Goal: Information Seeking & Learning: Find specific fact

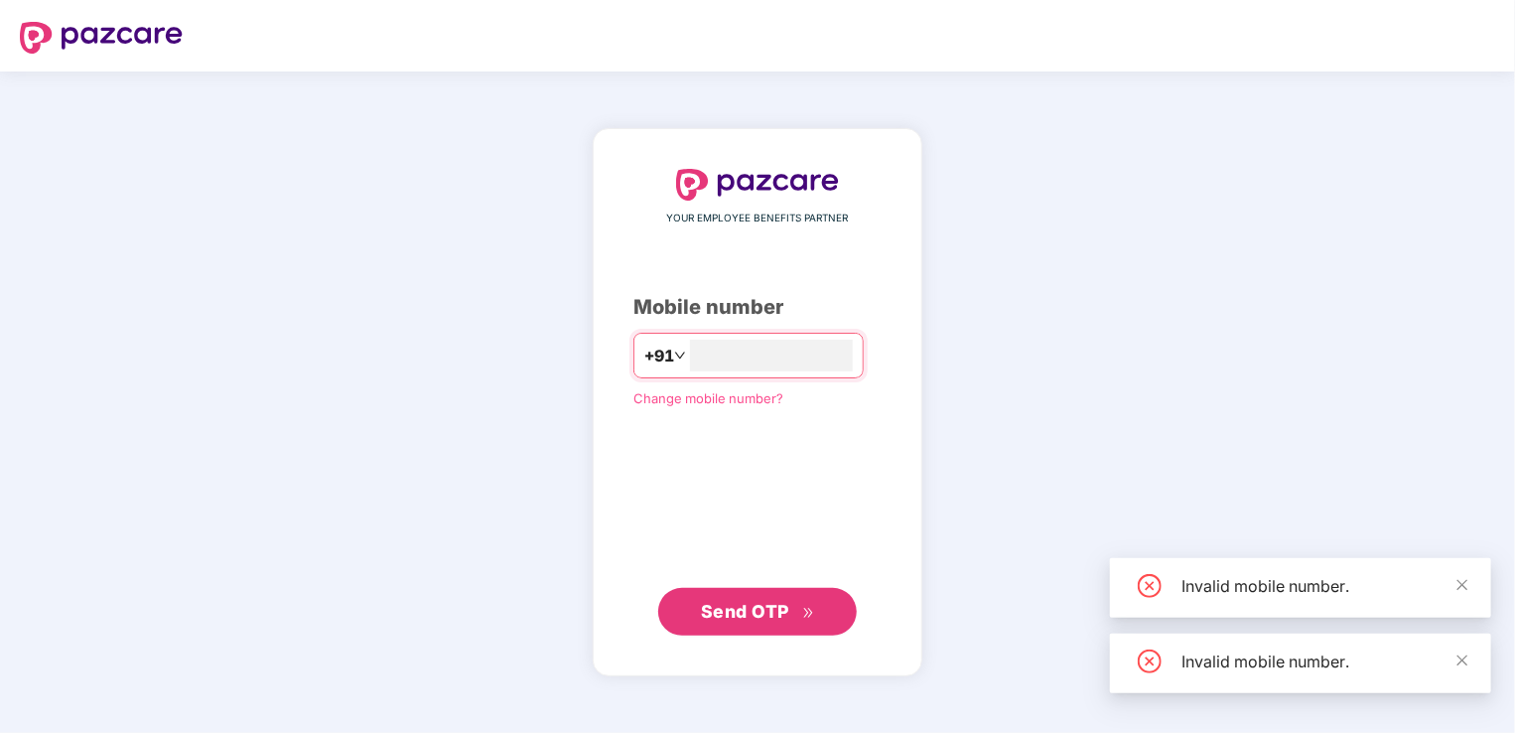
type input "**********"
click at [803, 611] on icon "double-right" at bounding box center [808, 613] width 13 height 13
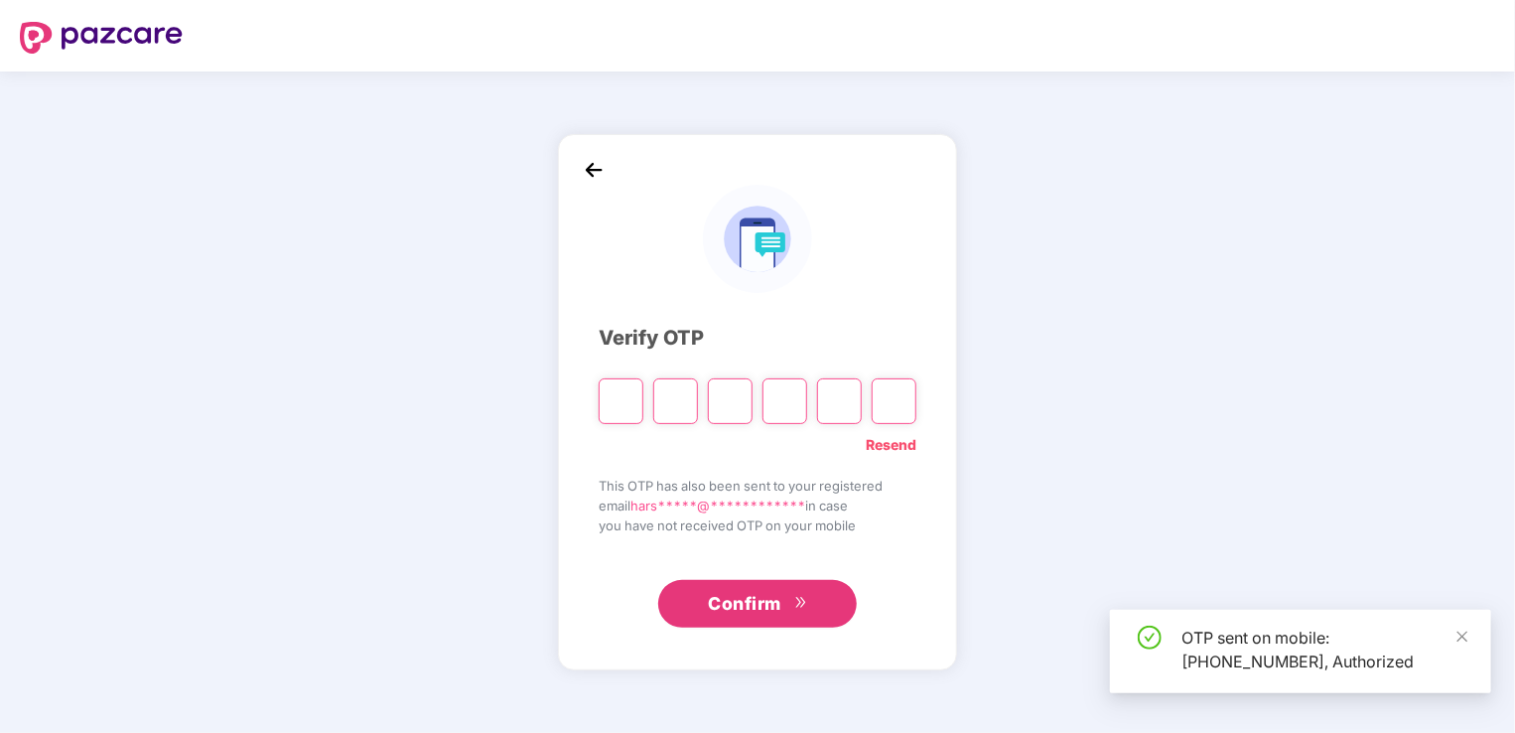
type input "*"
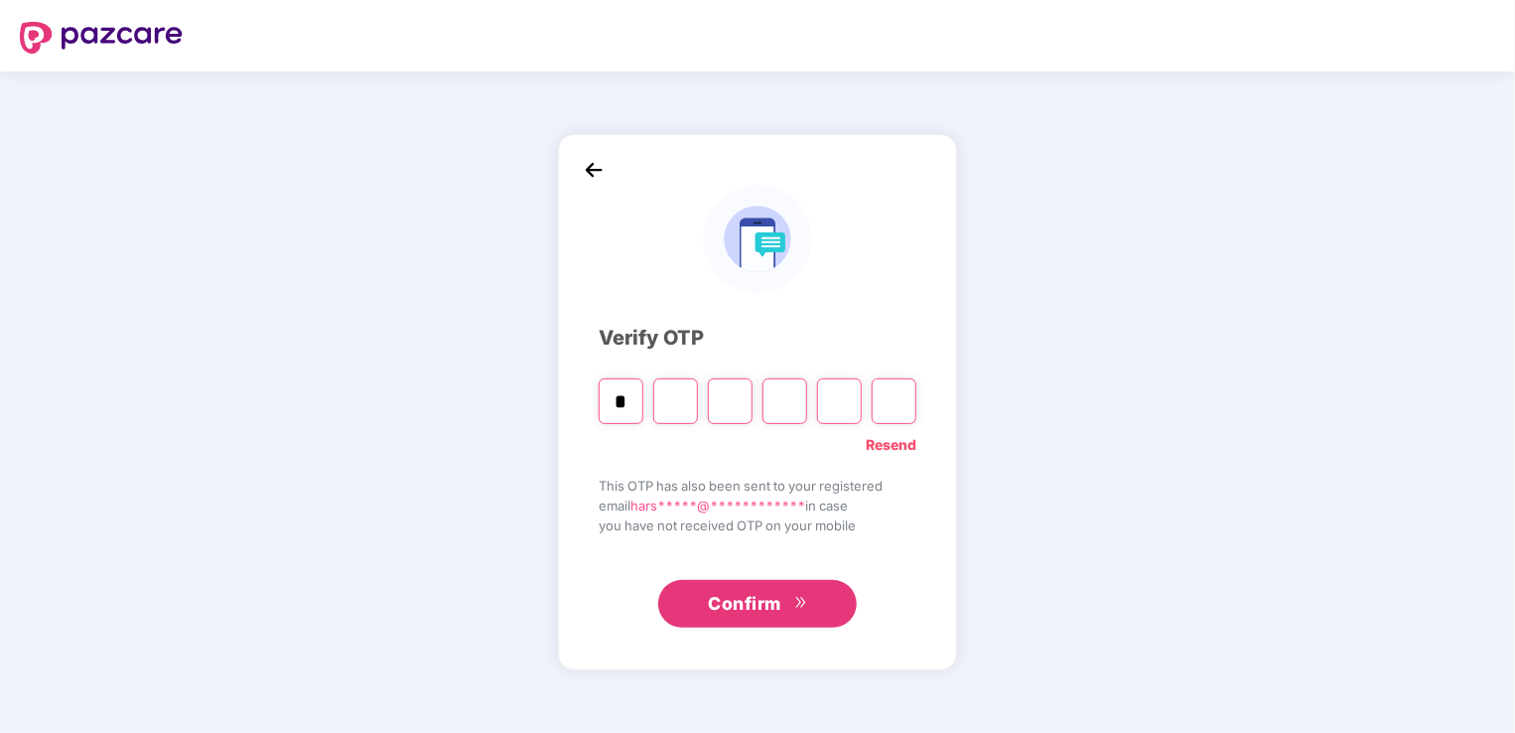
type input "*"
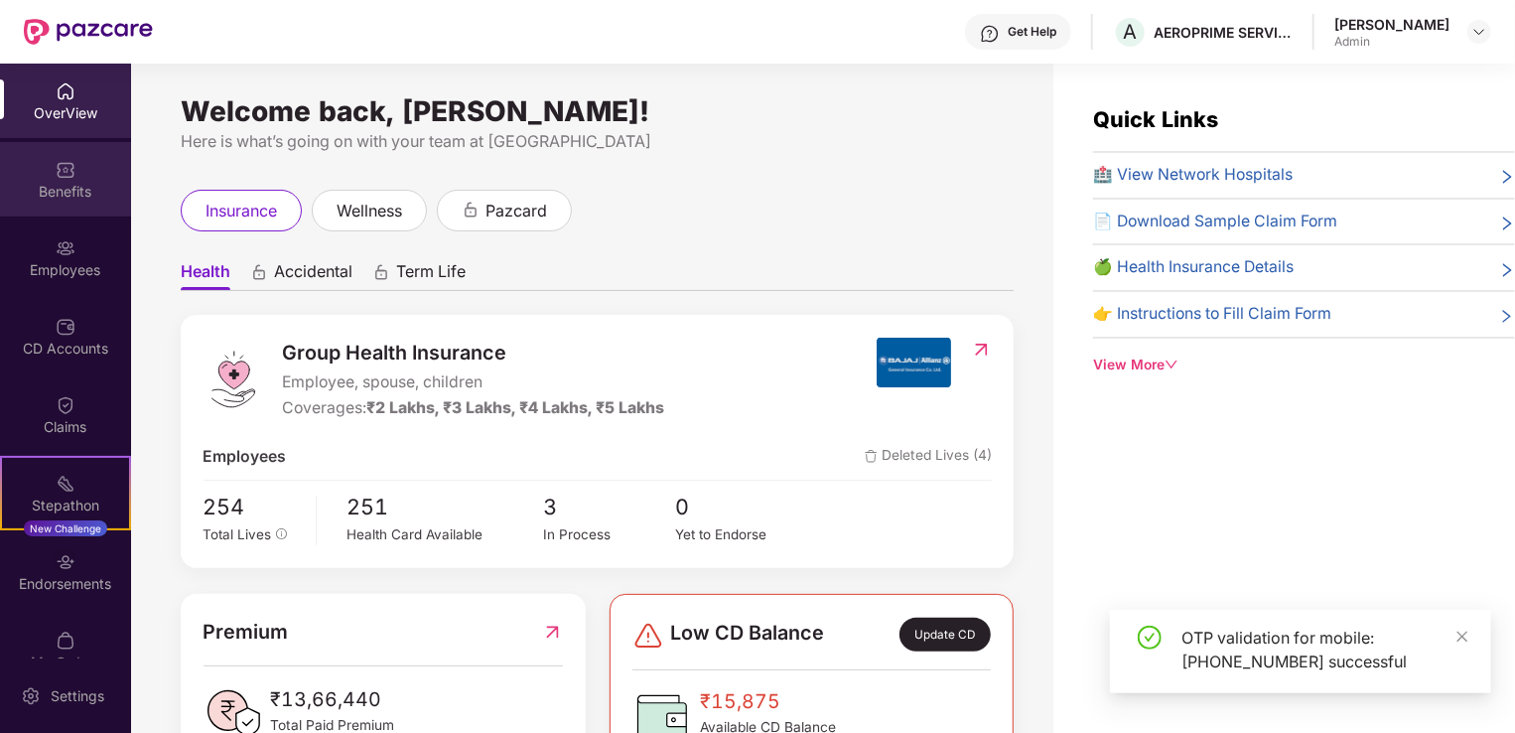
click at [91, 149] on div "Benefits" at bounding box center [65, 179] width 131 height 74
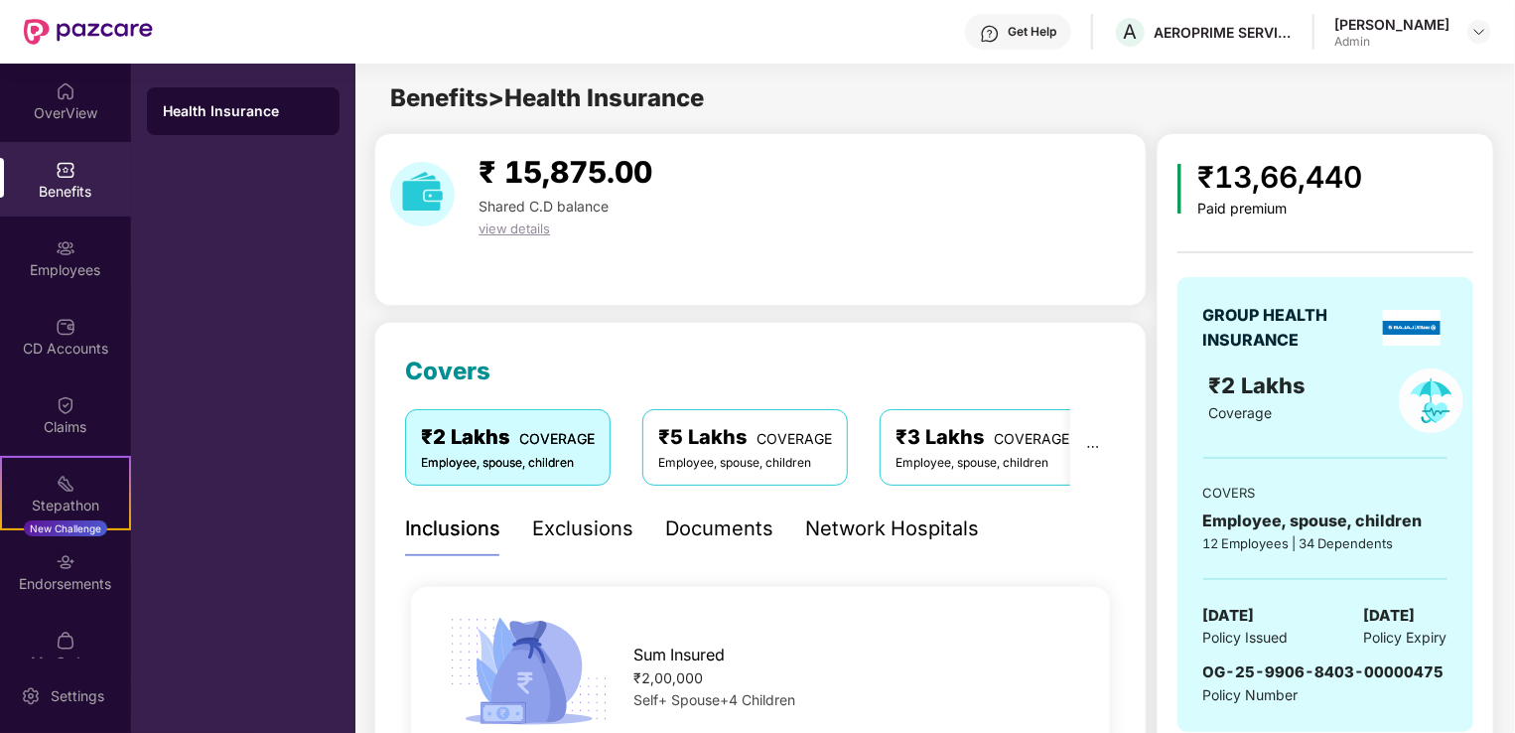
click at [942, 510] on div "Network Hospitals" at bounding box center [892, 528] width 174 height 55
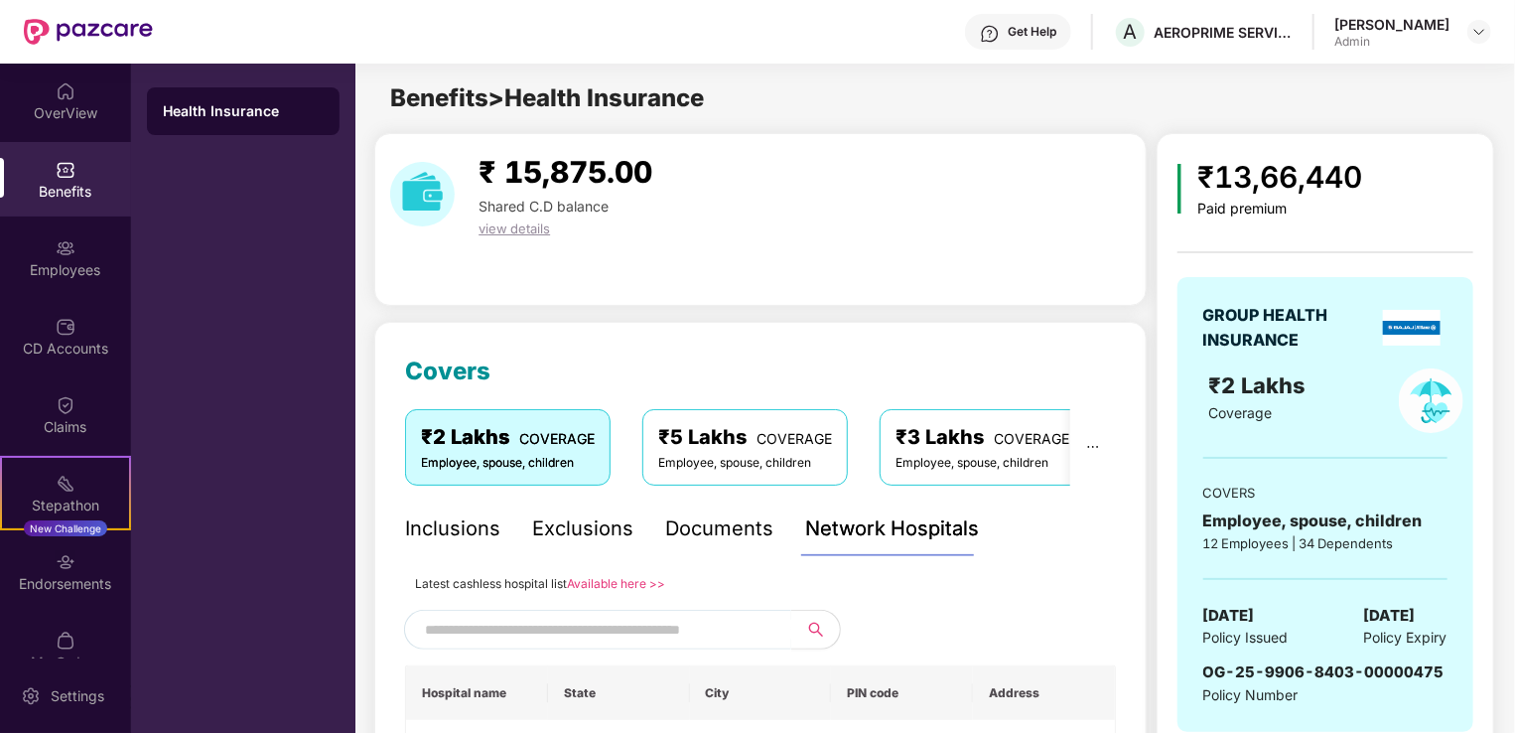
click at [936, 532] on div "Network Hospitals" at bounding box center [892, 528] width 174 height 31
click at [581, 634] on input "text" at bounding box center [595, 630] width 340 height 30
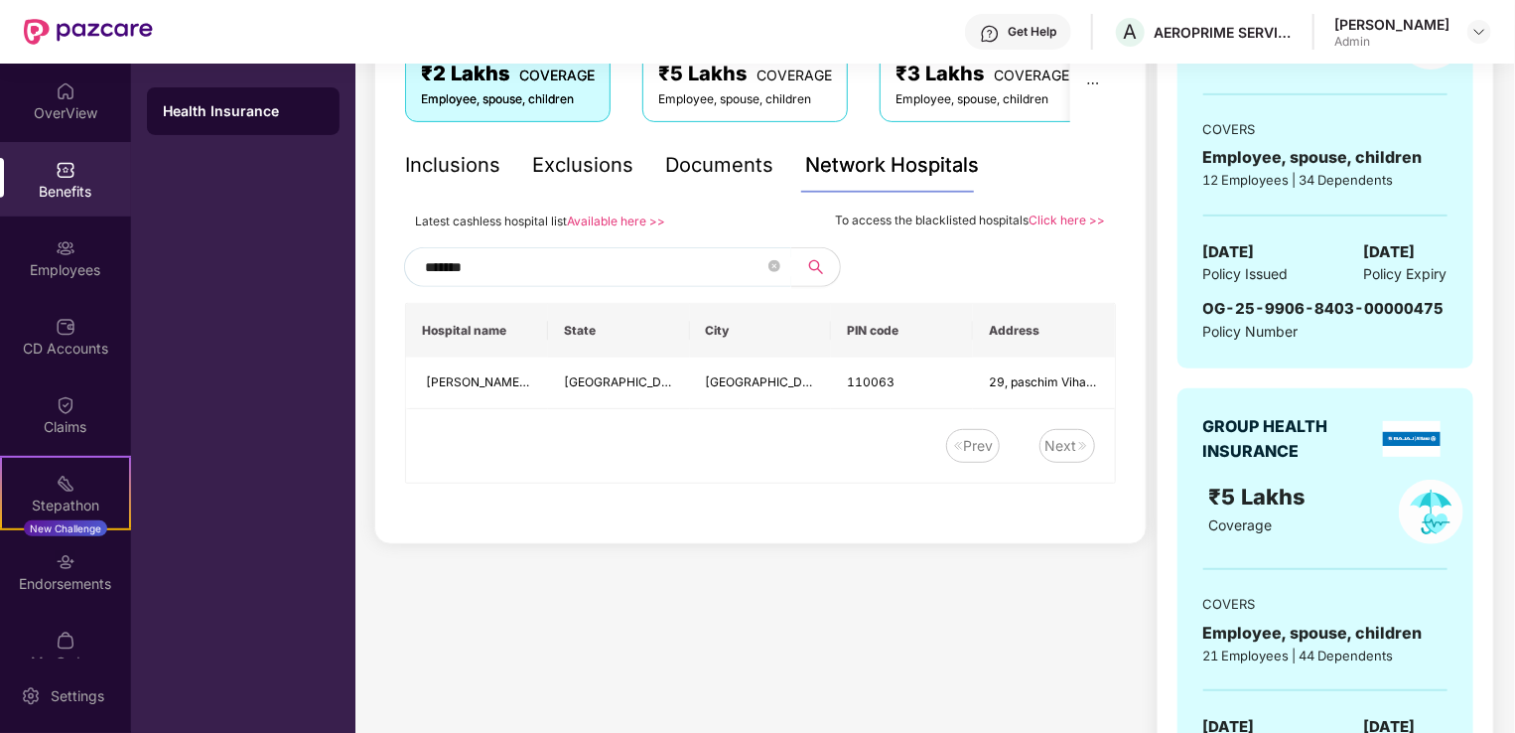
scroll to position [397, 0]
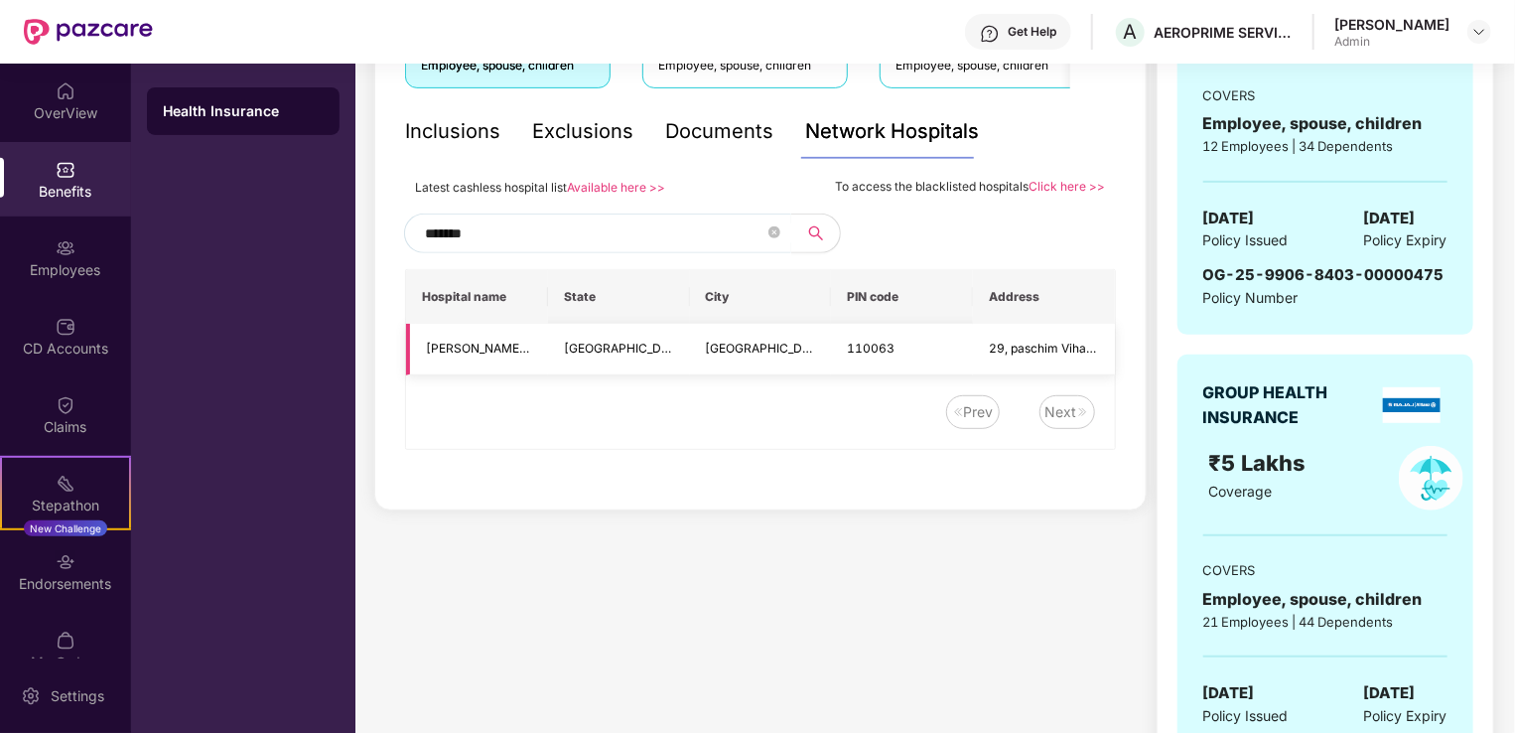
type input "*******"
click at [538, 348] on td "[PERSON_NAME][GEOGRAPHIC_DATA] (A unit Of NAV2DX Medicare [DOMAIN_NAME]) - [GEO…" at bounding box center [477, 350] width 142 height 52
click at [924, 347] on td "110063" at bounding box center [902, 350] width 142 height 52
drag, startPoint x: 1011, startPoint y: 348, endPoint x: 1118, endPoint y: 352, distance: 107.3
click at [1118, 352] on div "Covers ₹2 Lakhs COVERAGE Employee, spouse, children ₹5 Lakhs COVERAGE Employee,…" at bounding box center [759, 218] width 771 height 586
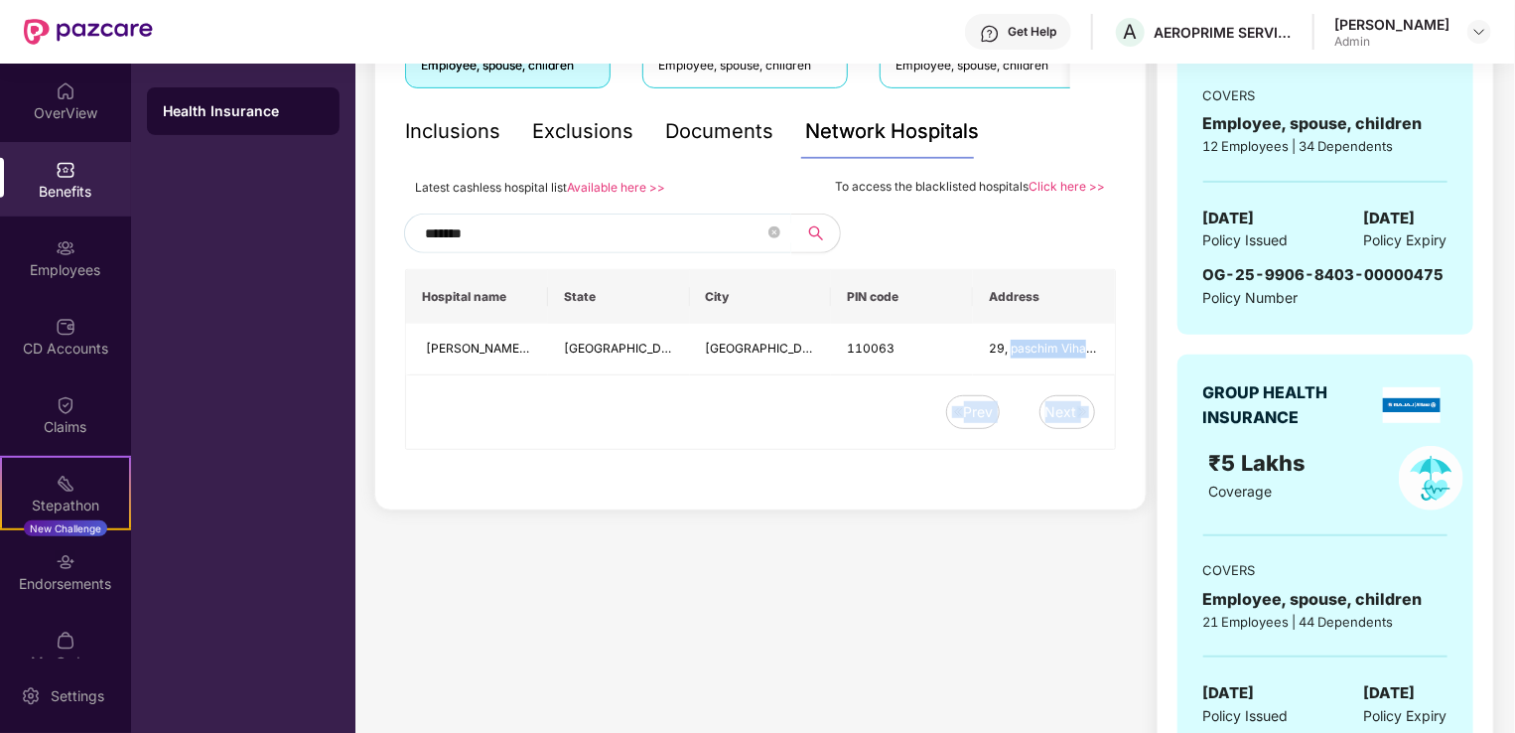
click at [636, 419] on div "Prev Next" at bounding box center [750, 412] width 688 height 34
